Goal: Entertainment & Leisure: Consume media (video, audio)

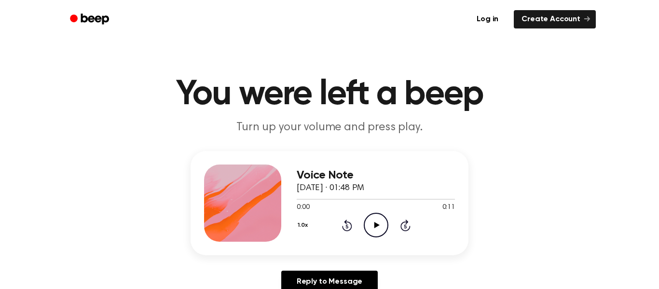
click at [379, 228] on icon "Play Audio" at bounding box center [376, 225] width 25 height 25
click at [372, 219] on icon "Play Audio" at bounding box center [376, 225] width 25 height 25
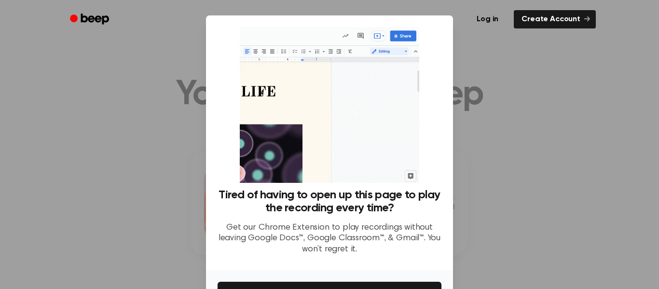
scroll to position [62, 0]
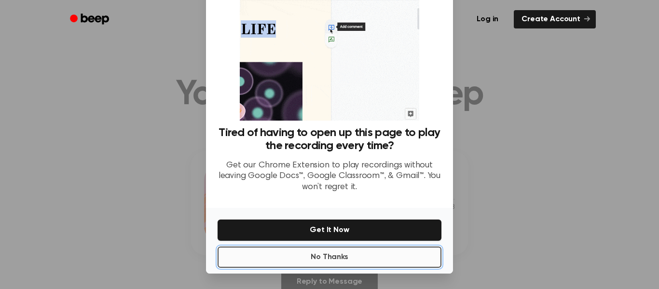
click at [367, 252] on button "No Thanks" at bounding box center [329, 256] width 224 height 21
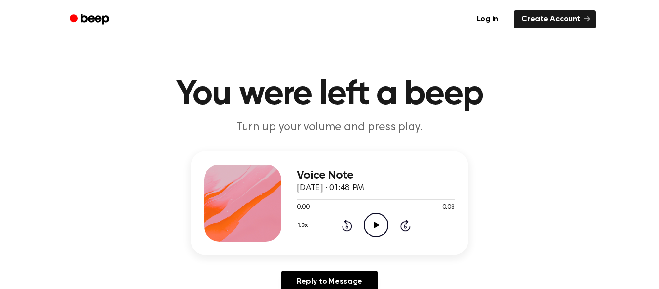
click at [376, 224] on icon at bounding box center [376, 225] width 5 height 6
click at [377, 220] on icon "Play Audio" at bounding box center [376, 225] width 25 height 25
click at [369, 224] on icon "Play Audio" at bounding box center [376, 225] width 25 height 25
